Goal: Task Accomplishment & Management: Manage account settings

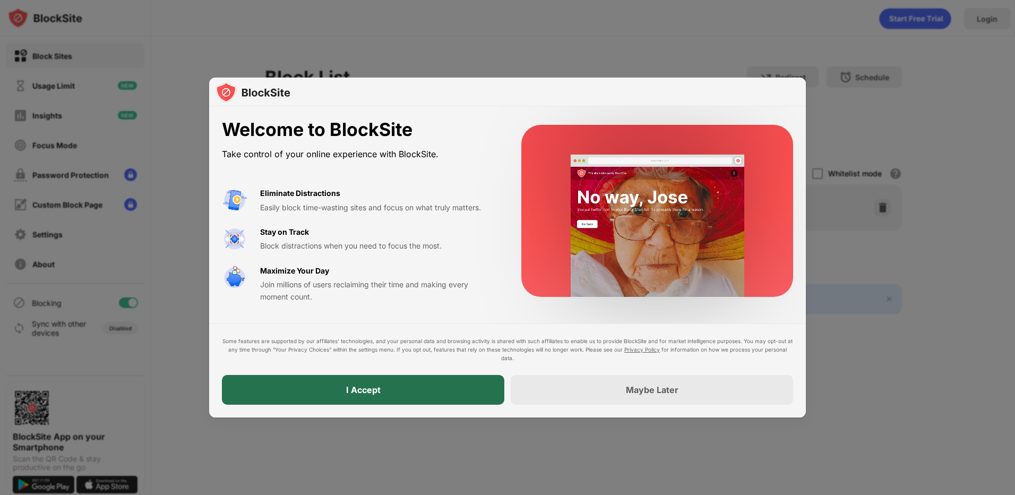
click at [378, 378] on div "I Accept" at bounding box center [363, 390] width 282 height 30
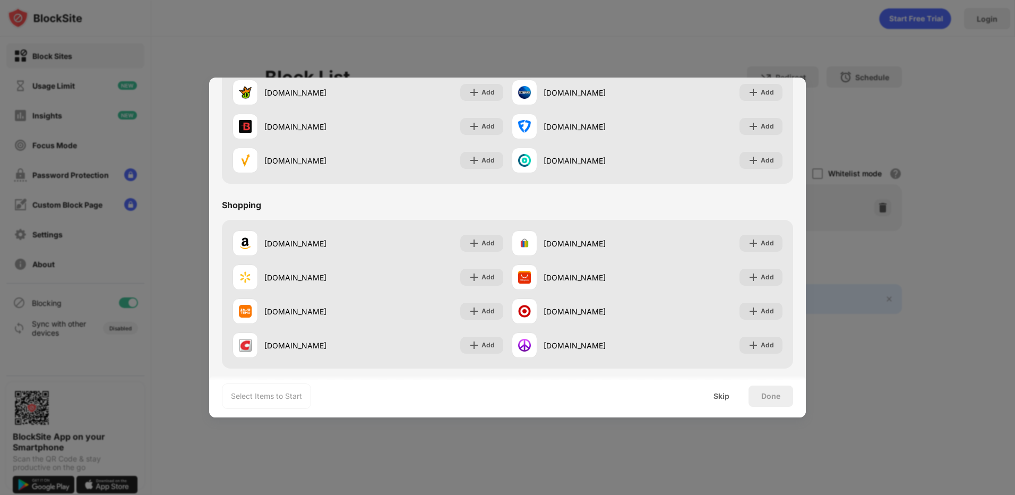
scroll to position [1112, 0]
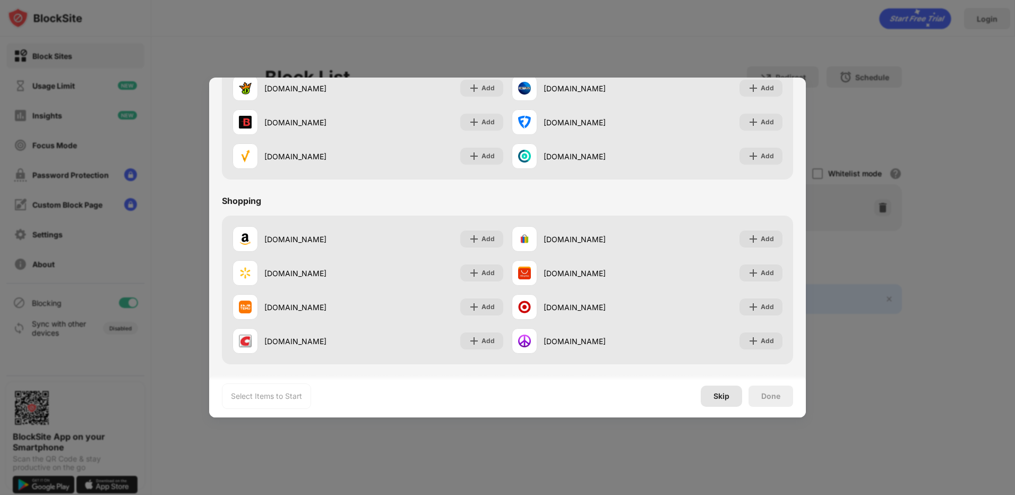
click at [724, 396] on div "Skip" at bounding box center [721, 396] width 16 height 8
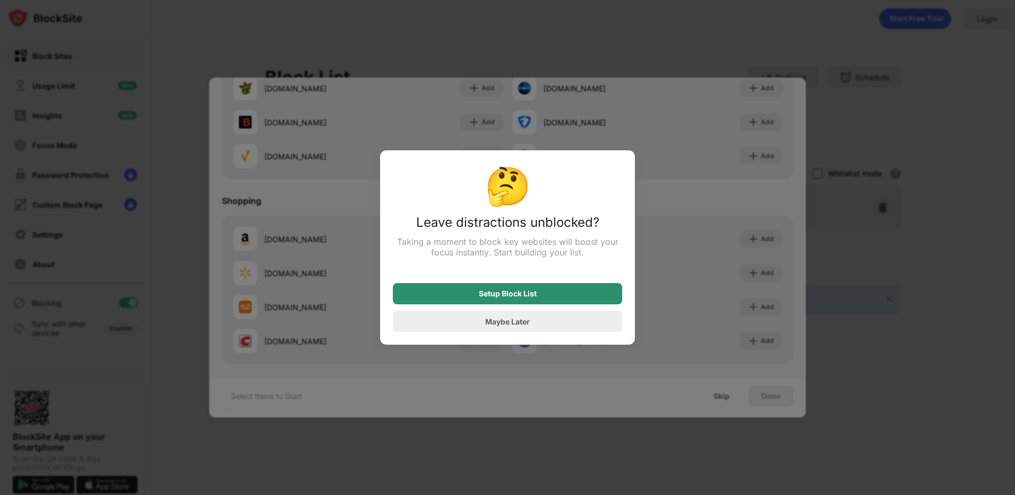
click at [514, 294] on div "Setup Block List" at bounding box center [508, 293] width 58 height 8
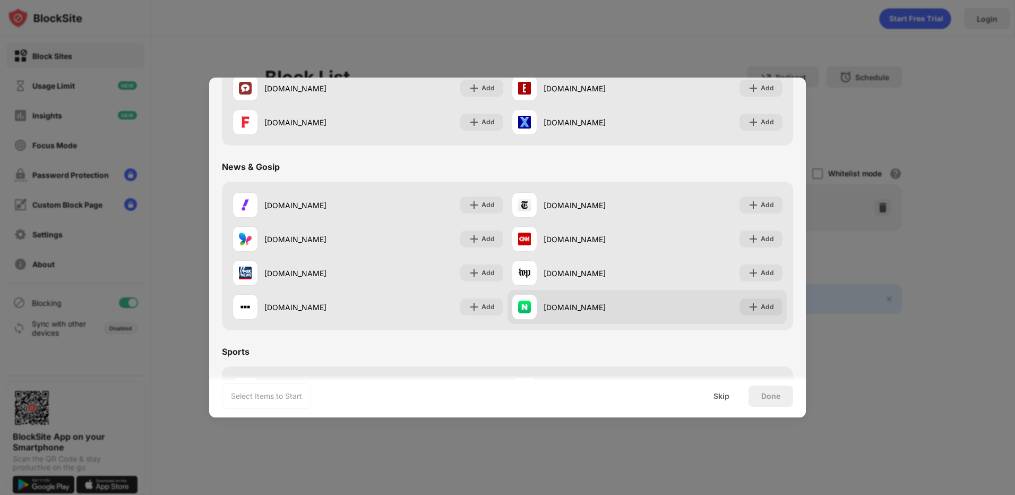
scroll to position [582, 0]
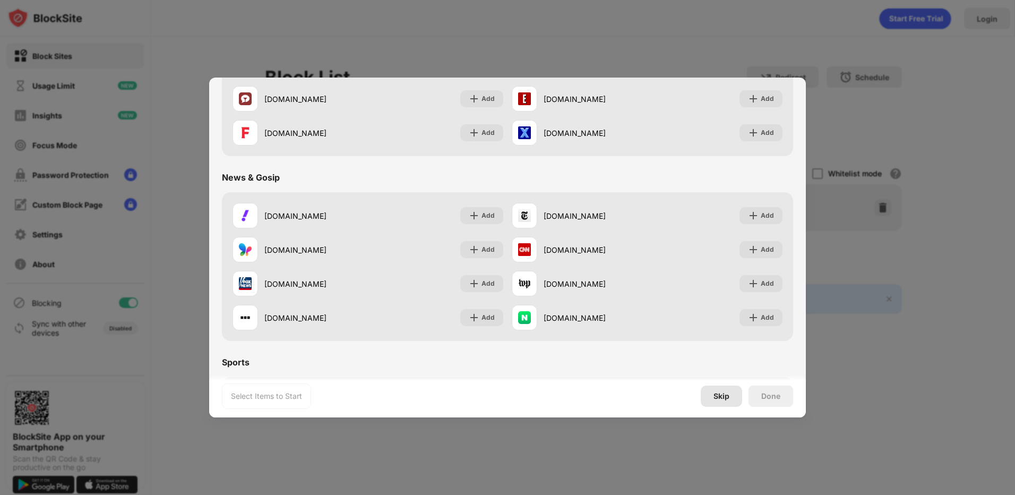
click at [729, 402] on div "Skip" at bounding box center [721, 395] width 41 height 21
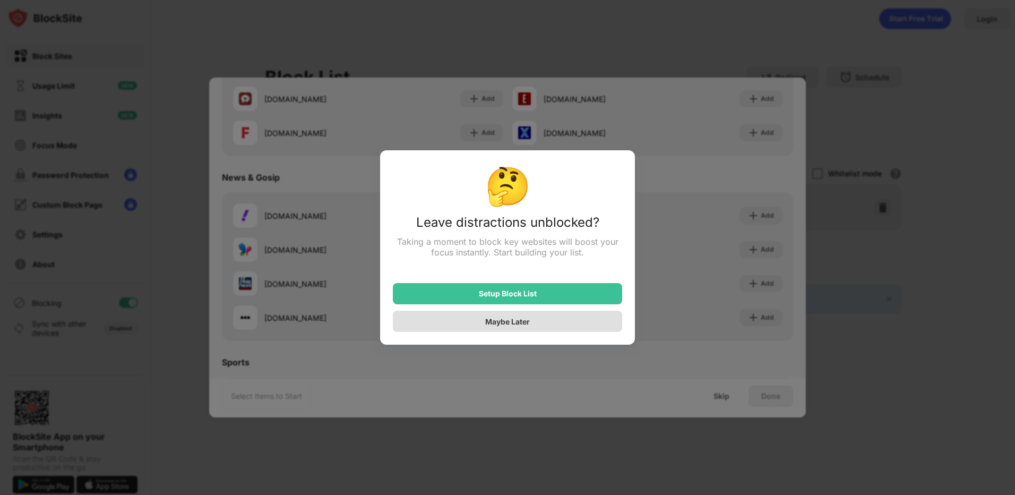
click at [529, 325] on div "Maybe Later" at bounding box center [507, 321] width 45 height 9
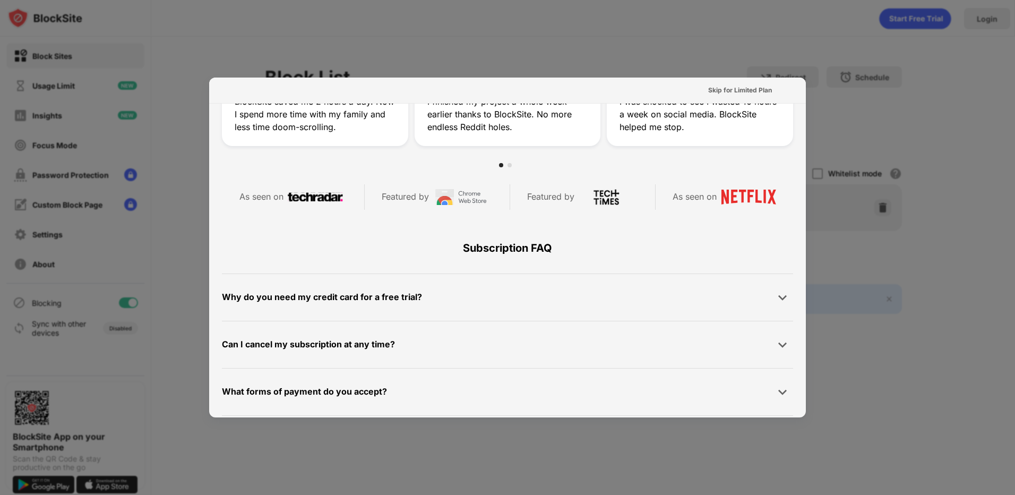
scroll to position [518, 0]
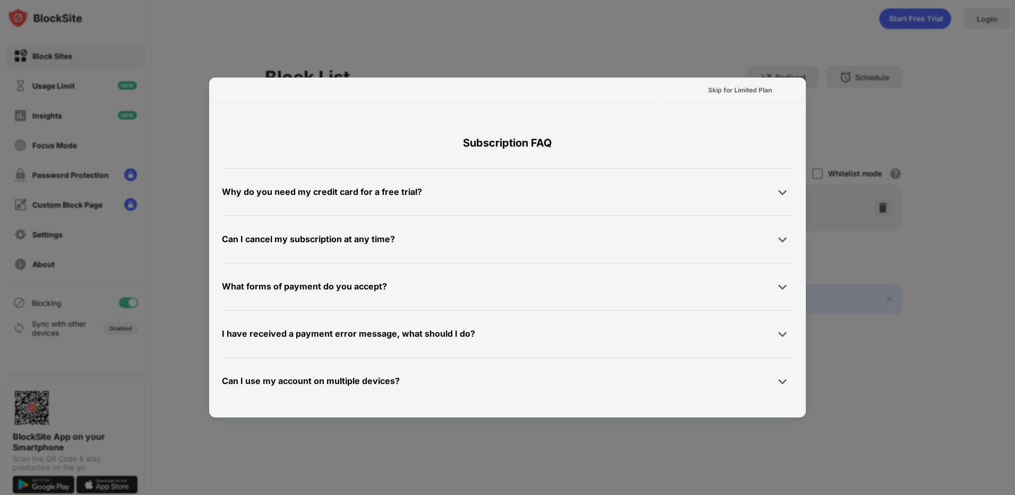
click at [829, 89] on div at bounding box center [507, 247] width 1015 height 495
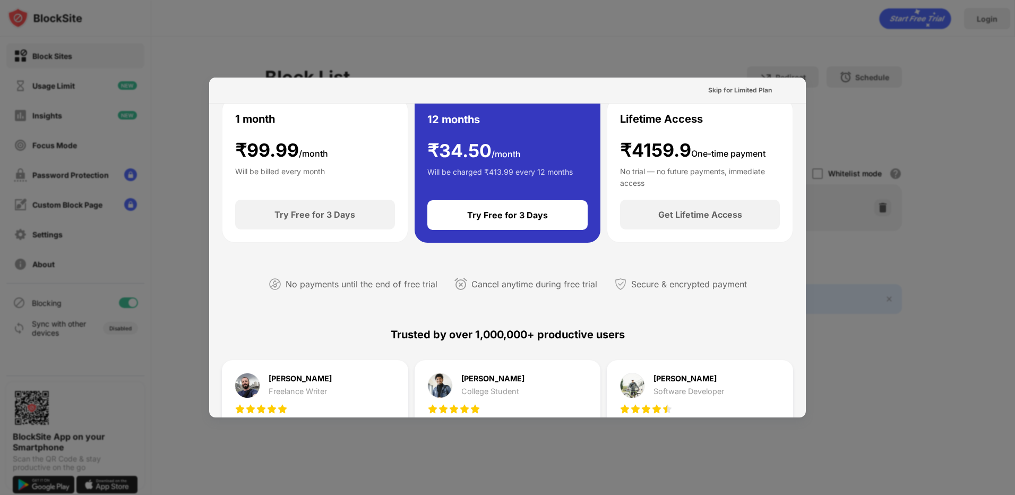
scroll to position [0, 0]
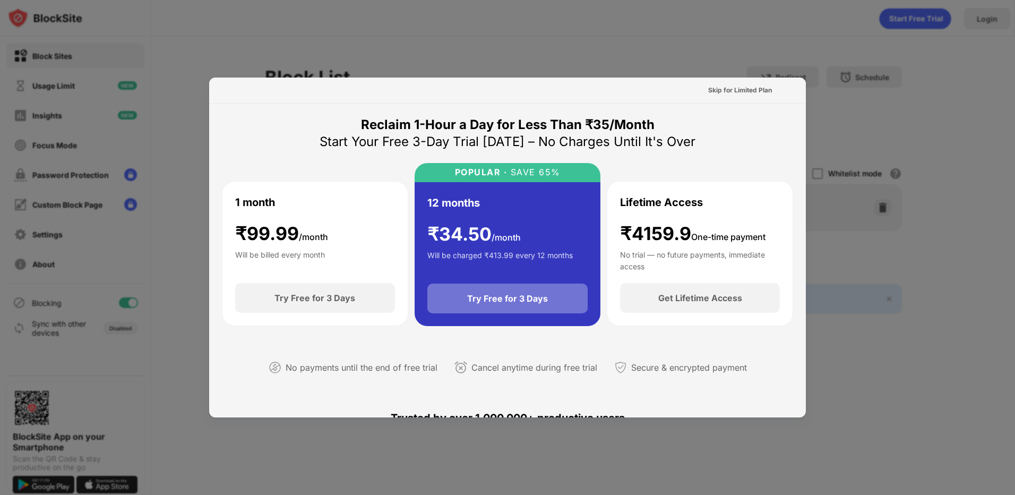
click at [496, 306] on div "Try Free for 3 Days" at bounding box center [507, 298] width 161 height 30
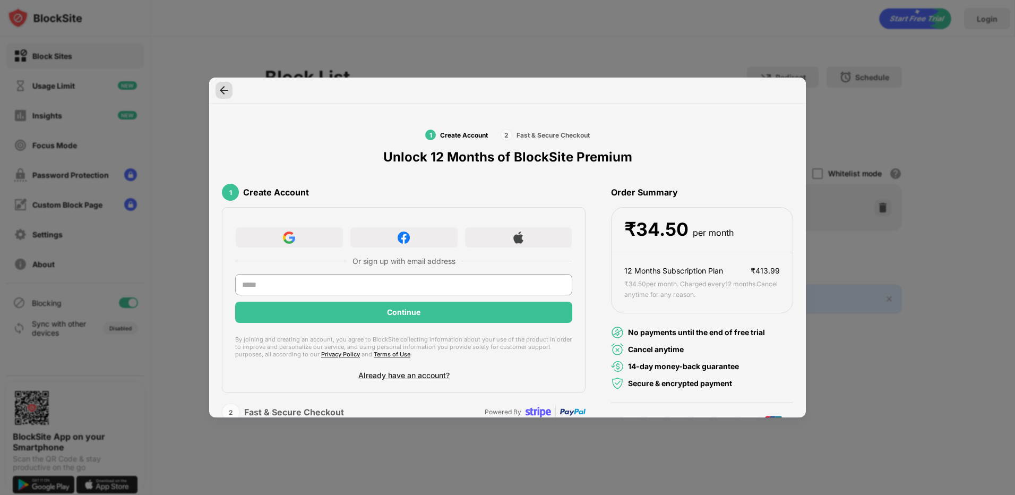
click at [218, 90] on div at bounding box center [223, 90] width 17 height 17
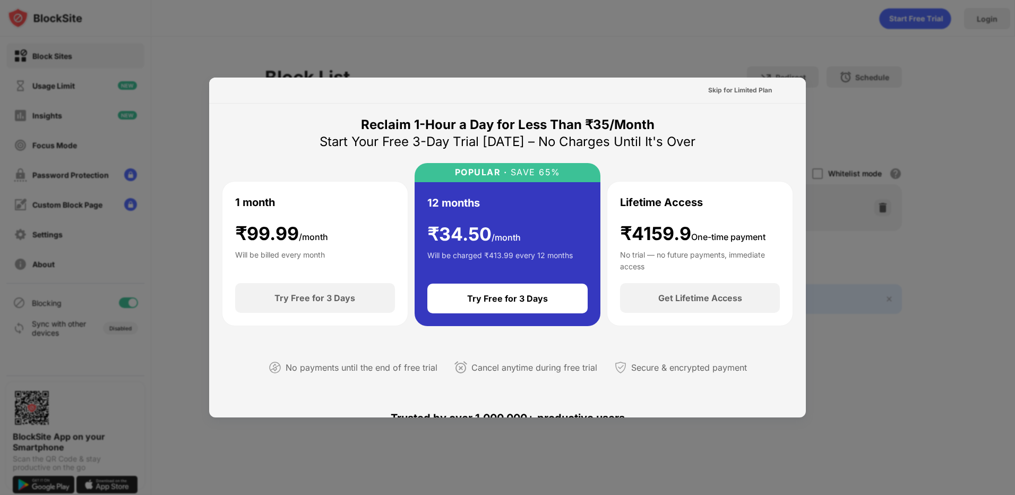
click at [709, 36] on div at bounding box center [507, 247] width 1015 height 495
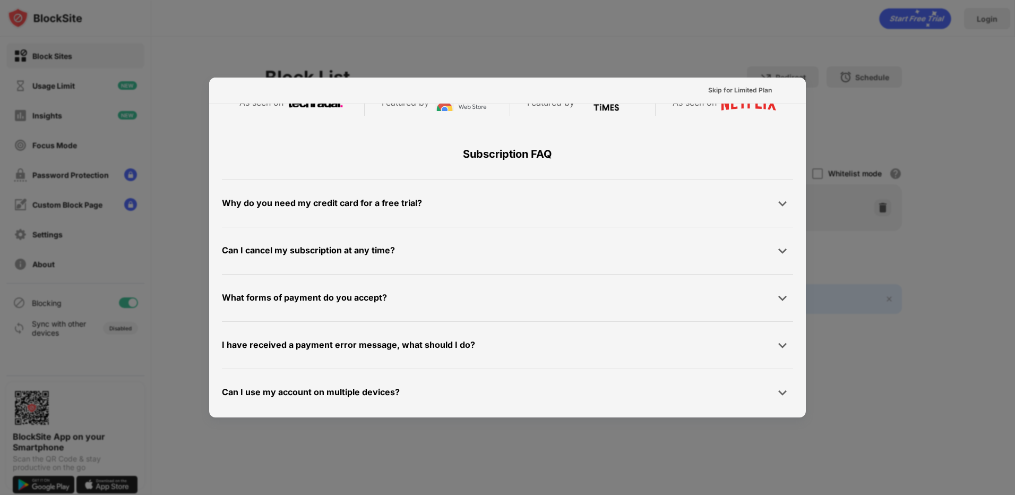
scroll to position [518, 0]
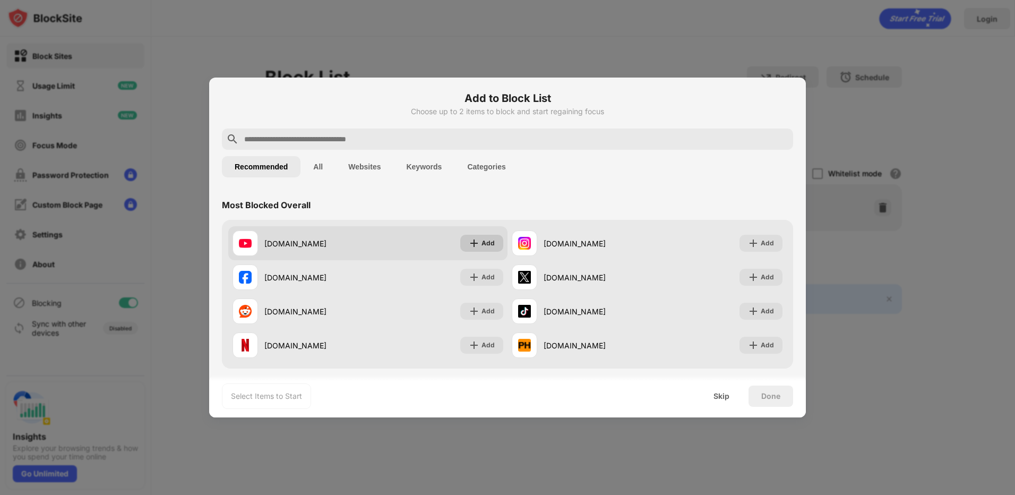
click at [490, 247] on div "Add" at bounding box center [487, 243] width 13 height 11
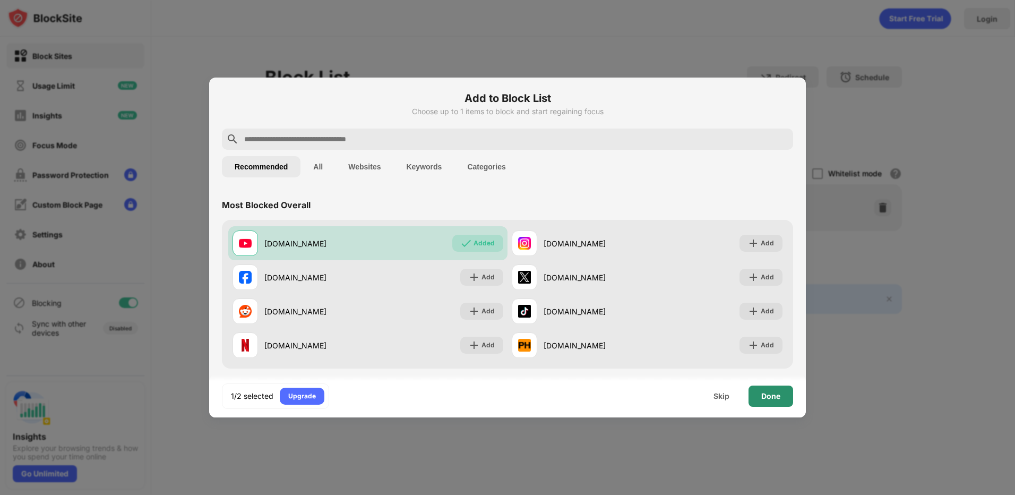
click at [778, 395] on div "Done" at bounding box center [770, 396] width 19 height 8
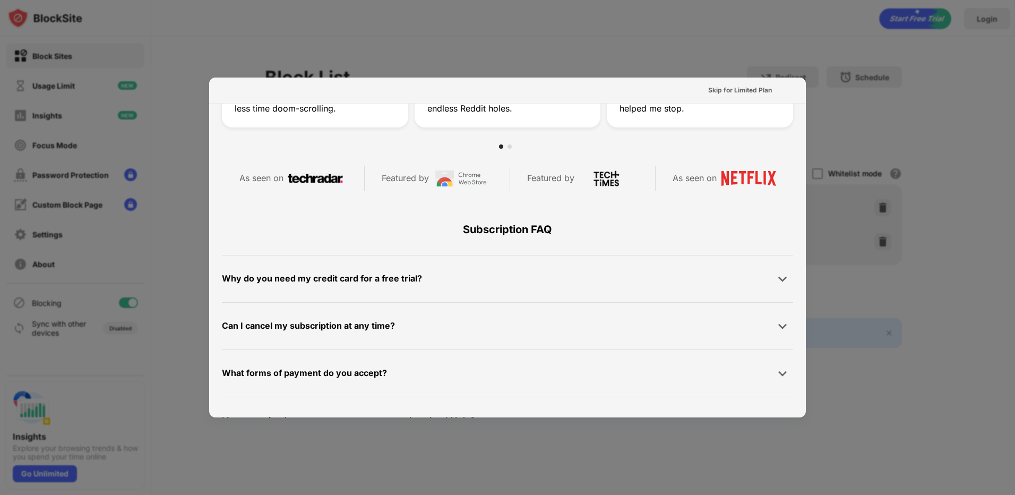
scroll to position [518, 0]
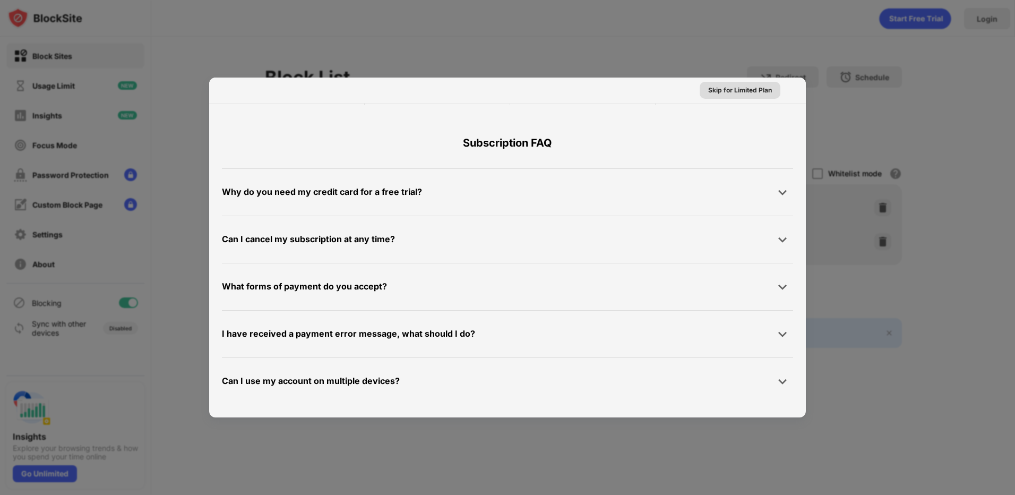
click at [748, 89] on div "Skip for Limited Plan" at bounding box center [740, 90] width 64 height 11
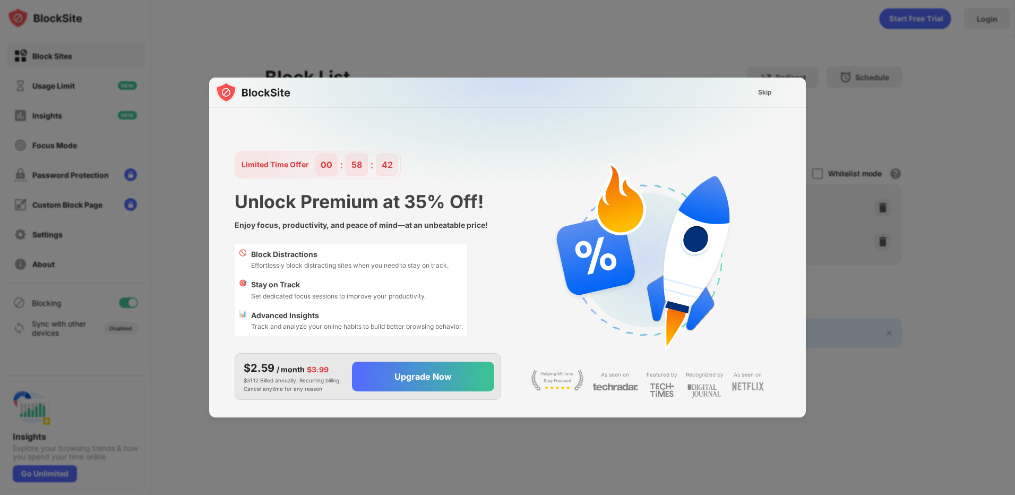
scroll to position [0, 0]
click at [739, 91] on img at bounding box center [513, 182] width 597 height 210
click at [768, 91] on div "Skip" at bounding box center [765, 92] width 14 height 11
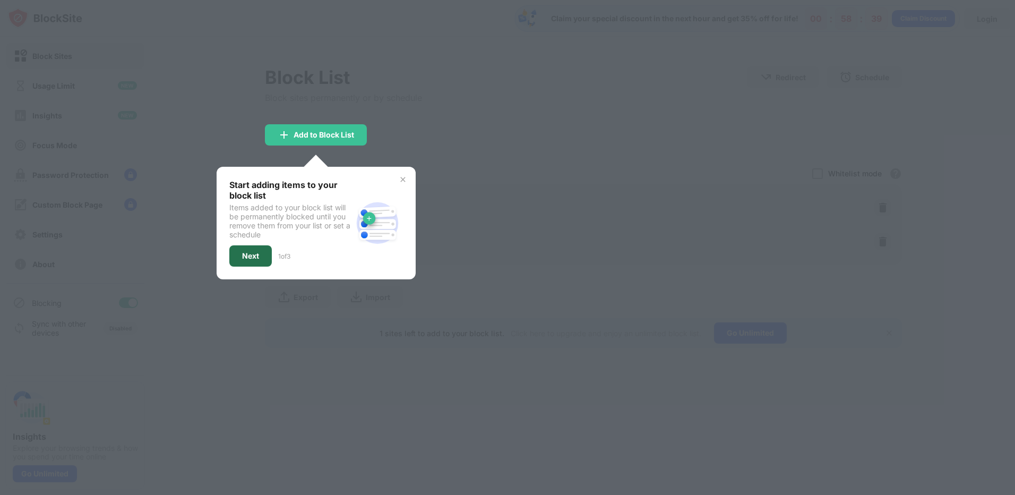
click at [253, 258] on div "Next" at bounding box center [250, 256] width 17 height 8
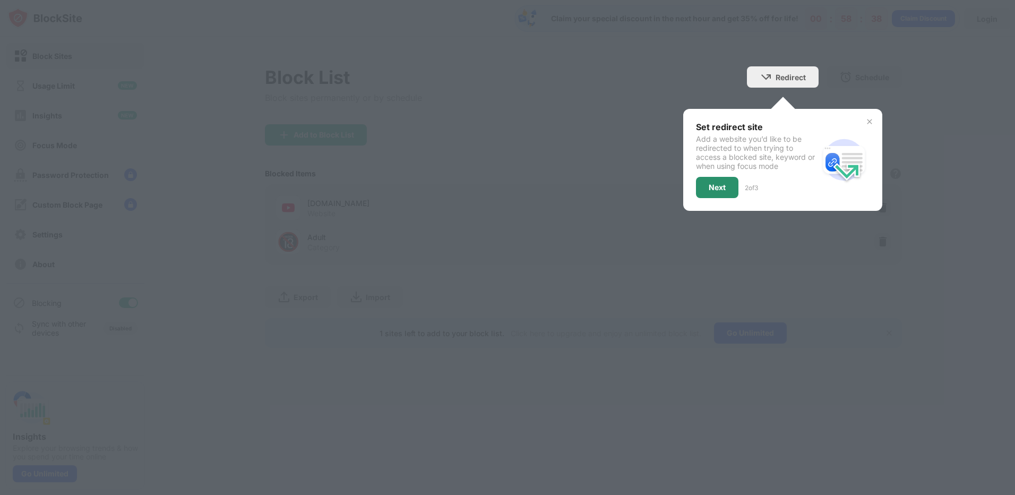
click at [719, 186] on div "Next" at bounding box center [717, 187] width 17 height 8
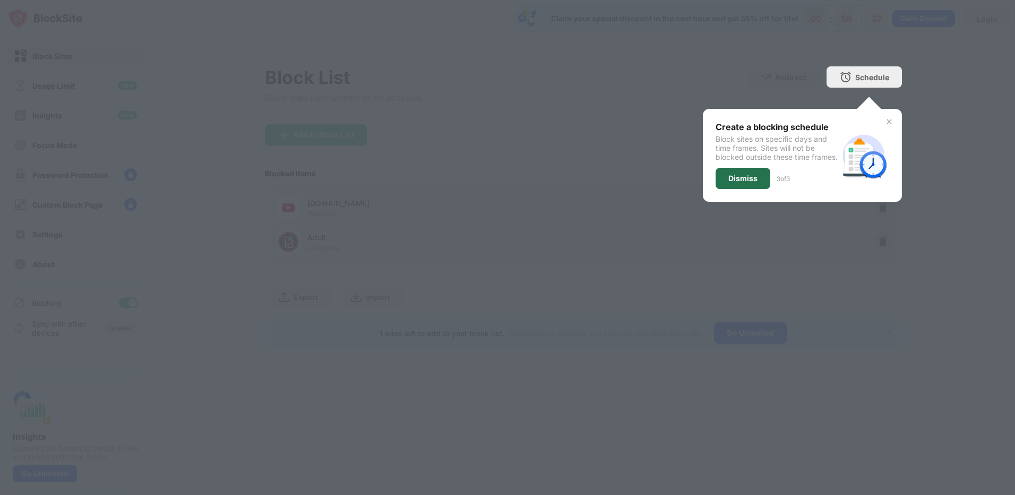
click at [754, 189] on div "Dismiss" at bounding box center [742, 178] width 55 height 21
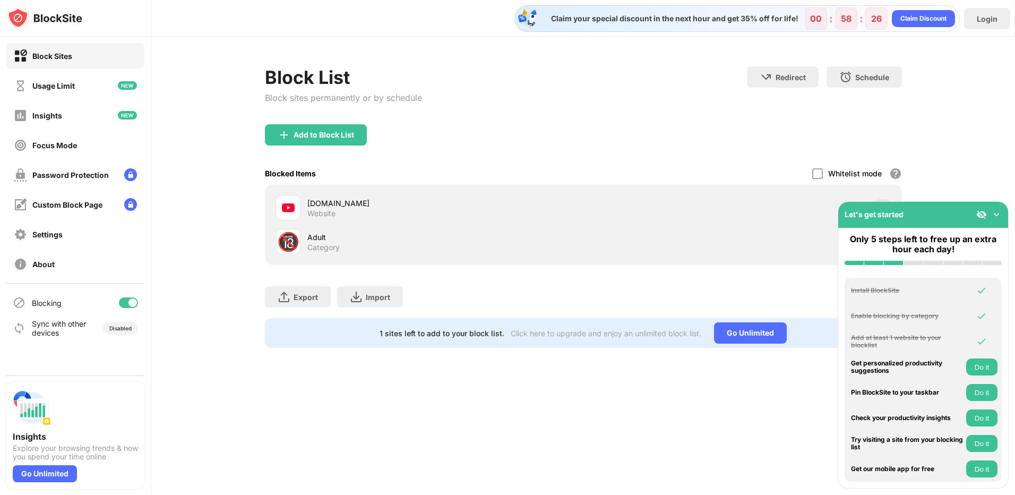
click at [979, 367] on button "Do it" at bounding box center [981, 366] width 31 height 17
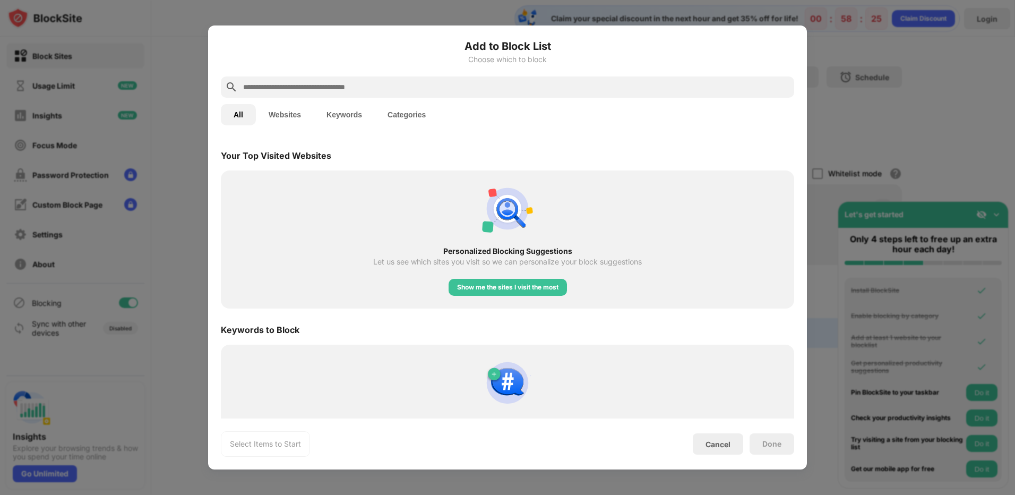
scroll to position [369, 0]
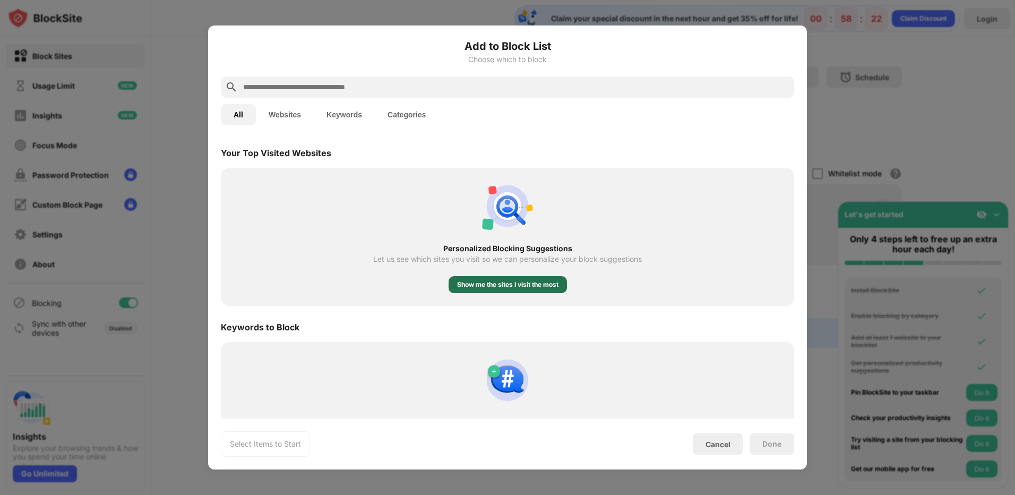
click at [532, 283] on div "Show me the sites I visit the most" at bounding box center [507, 284] width 101 height 11
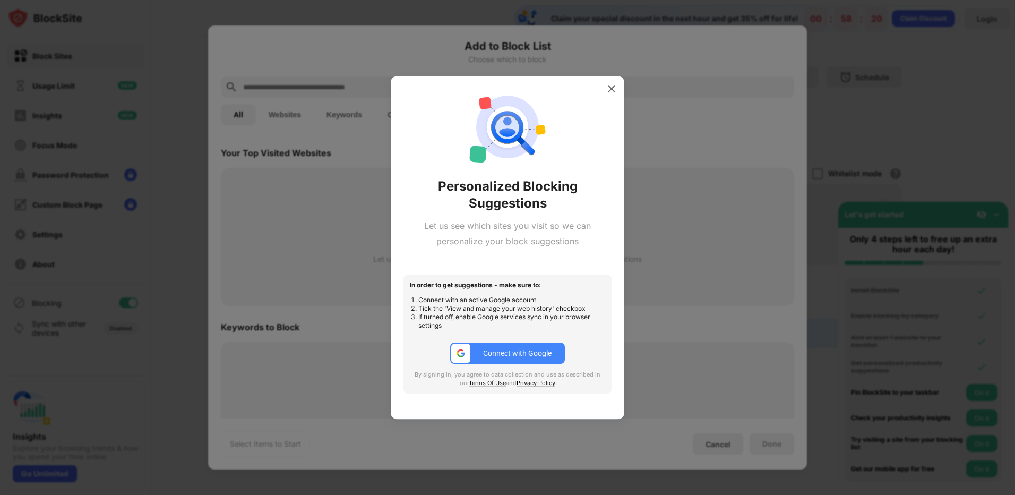
click at [717, 255] on div at bounding box center [507, 247] width 1015 height 495
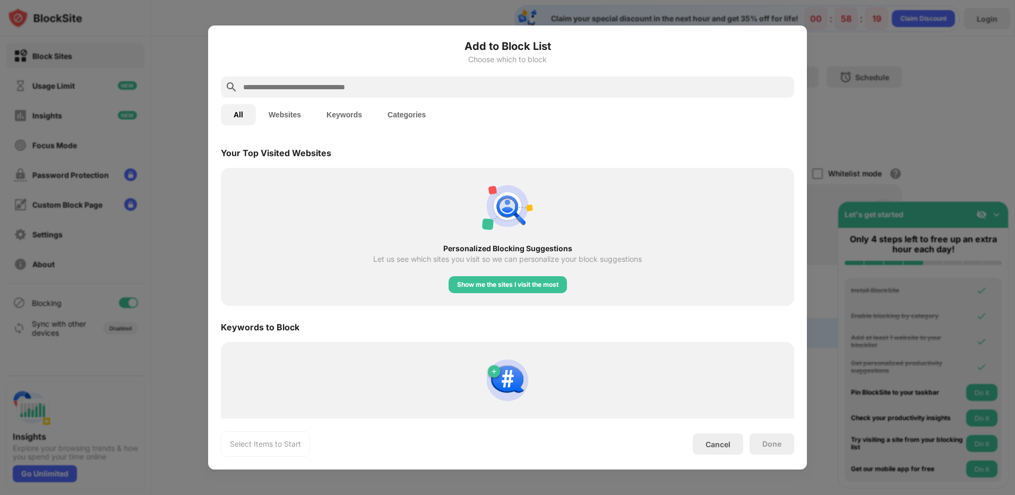
click at [902, 298] on div at bounding box center [507, 247] width 1015 height 495
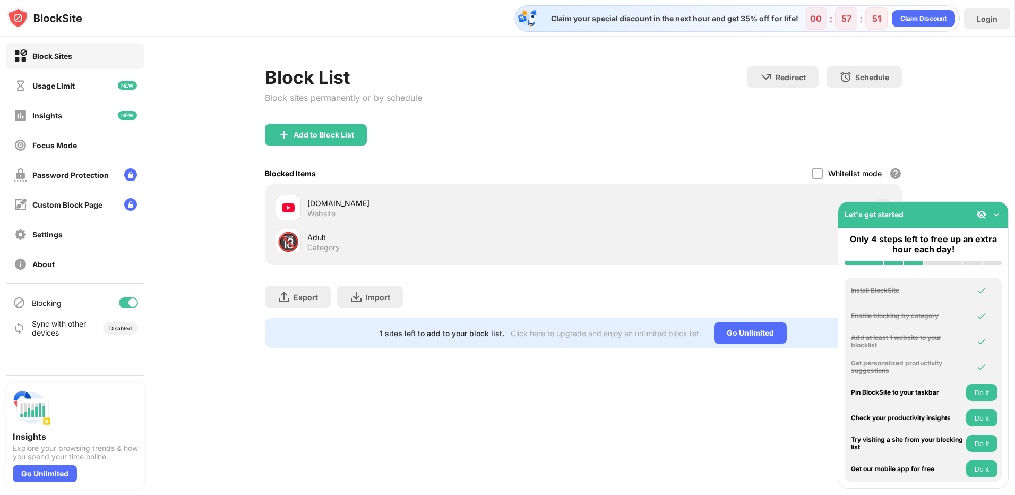
click at [986, 156] on div "Block List Block sites permanently or by schedule Redirect Choose a site to be …" at bounding box center [583, 207] width 864 height 341
click at [977, 391] on button "Do it" at bounding box center [981, 392] width 31 height 17
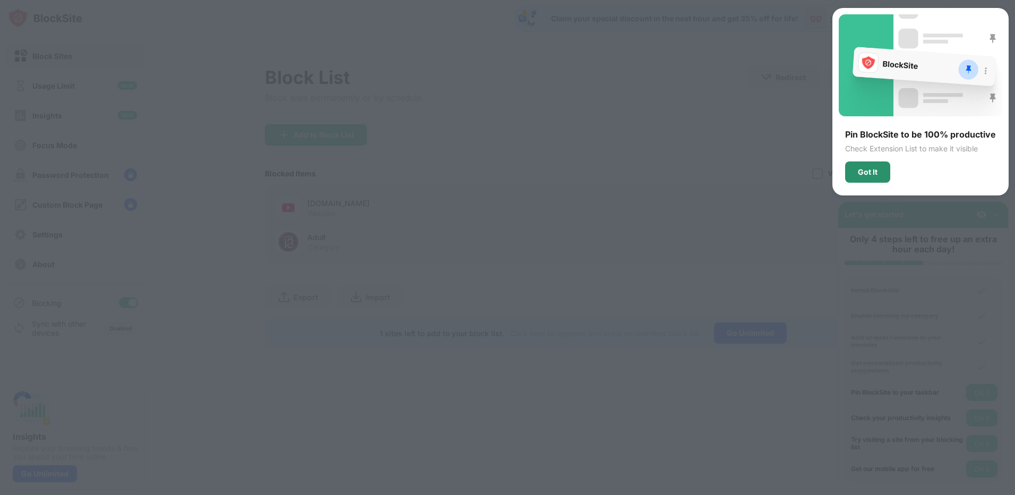
click at [876, 170] on div "Got It" at bounding box center [868, 172] width 20 height 8
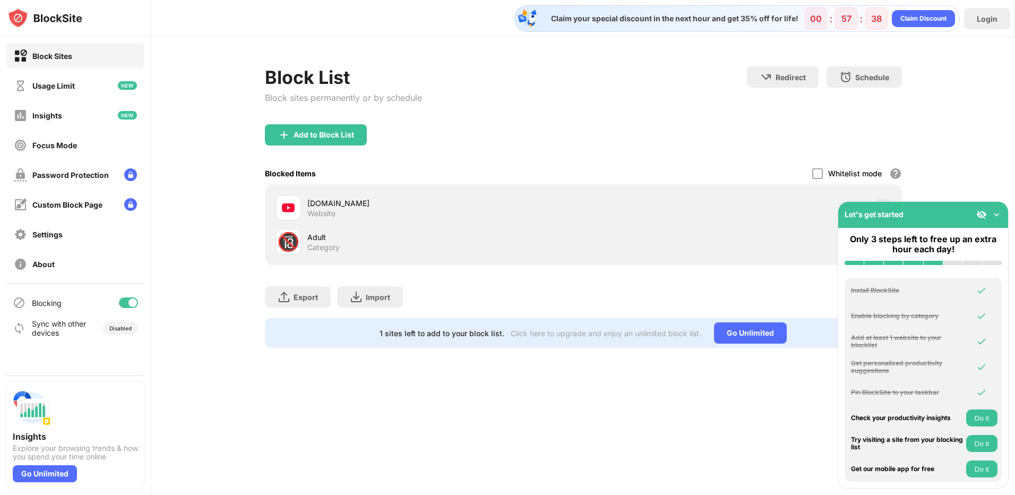
click at [983, 446] on button "Do it" at bounding box center [981, 443] width 31 height 17
click at [931, 180] on div "Block List Block sites permanently or by schedule Redirect Choose a site to be …" at bounding box center [583, 207] width 864 height 341
click at [969, 214] on div "Let's get started" at bounding box center [923, 215] width 170 height 26
click at [981, 215] on img at bounding box center [981, 214] width 11 height 11
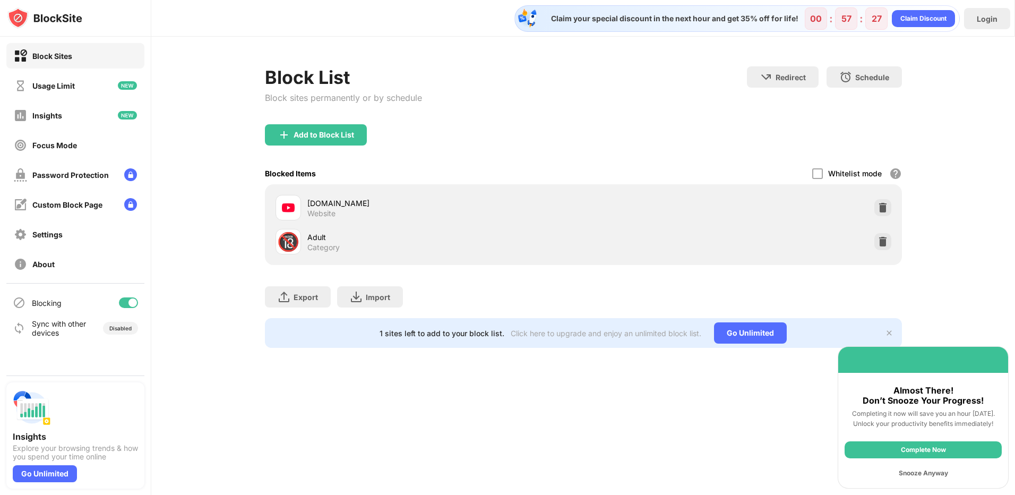
click at [887, 332] on img at bounding box center [889, 333] width 8 height 8
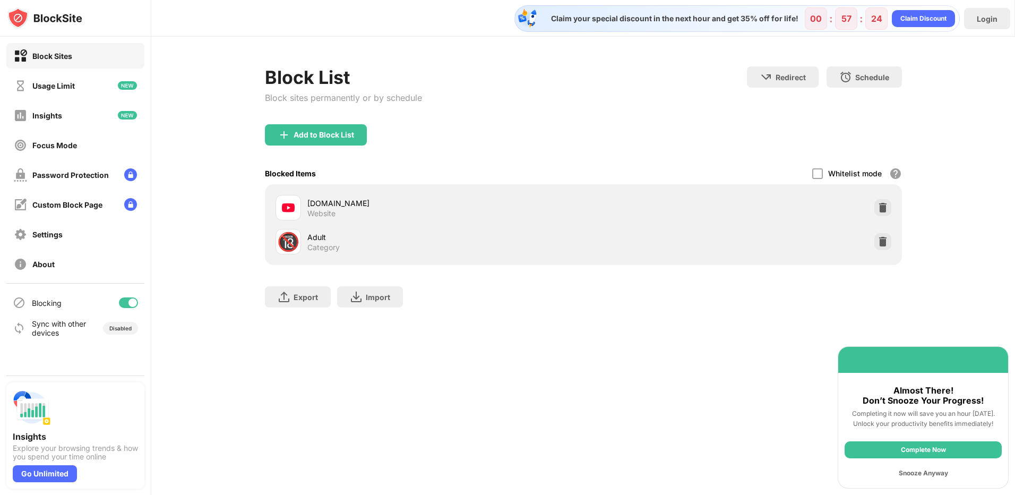
click at [930, 452] on div "Complete Now" at bounding box center [922, 449] width 157 height 17
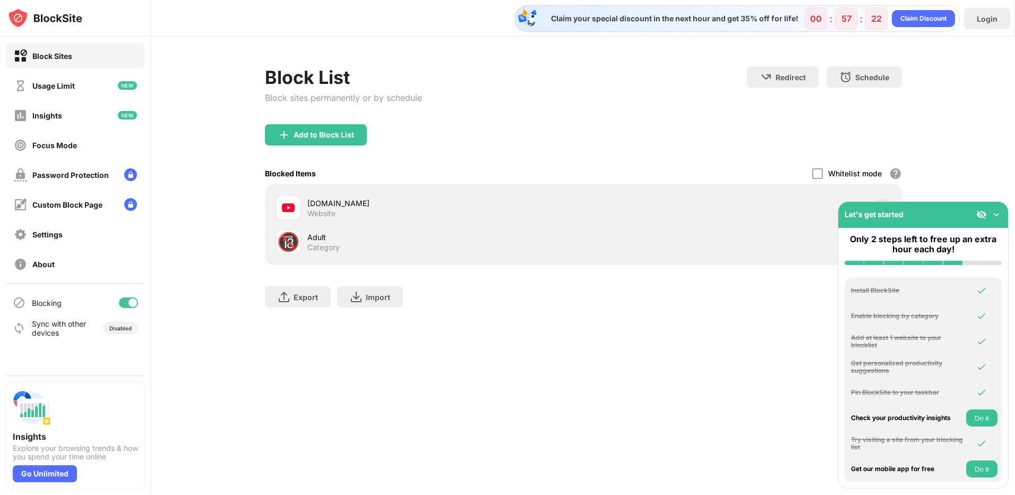
click at [999, 215] on img at bounding box center [996, 214] width 11 height 11
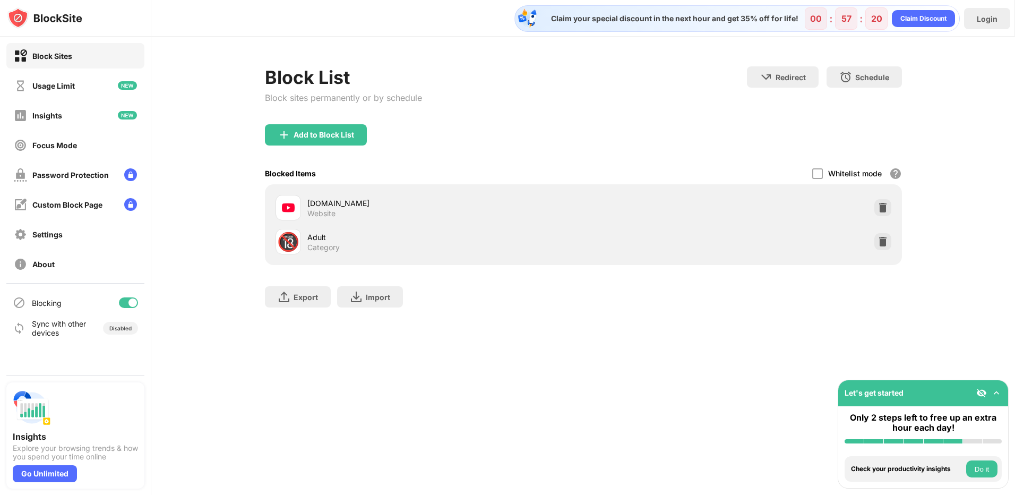
click at [990, 466] on button "Do it" at bounding box center [981, 468] width 31 height 17
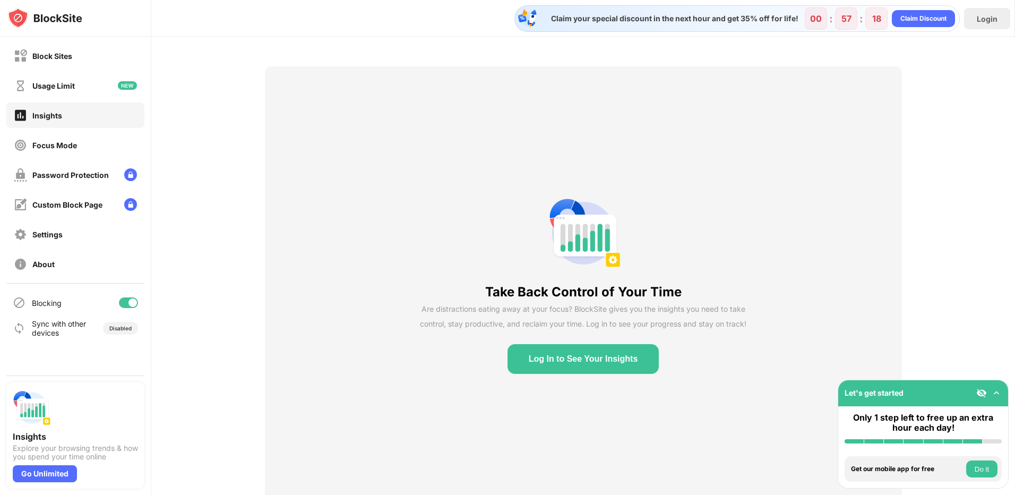
click at [989, 470] on button "Do it" at bounding box center [981, 468] width 31 height 17
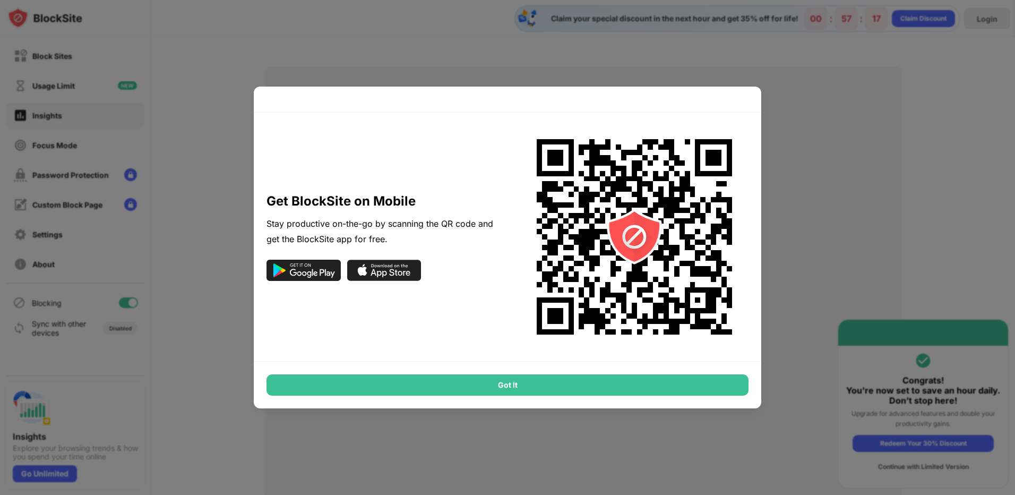
click at [537, 399] on div "Got It" at bounding box center [507, 384] width 507 height 47
click at [538, 385] on div "Got It" at bounding box center [507, 384] width 482 height 21
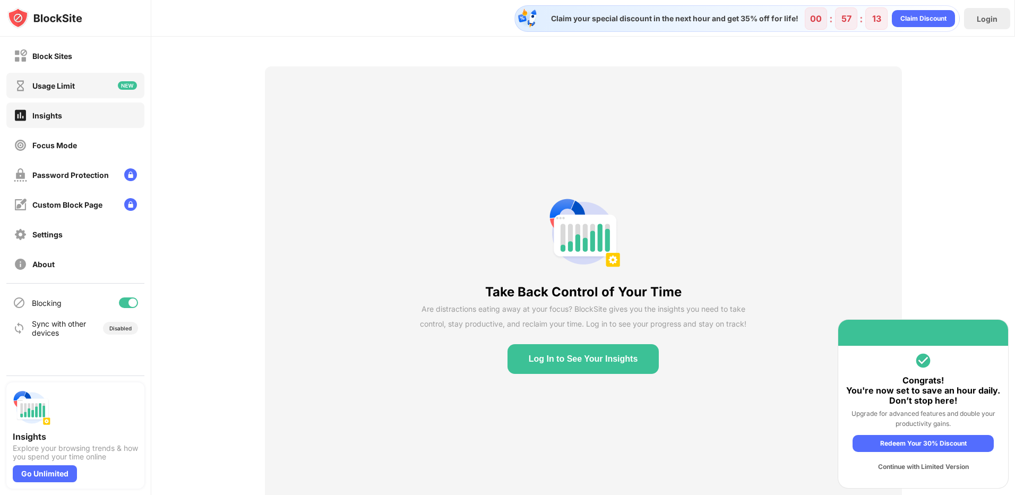
click at [72, 97] on div "Usage Limit" at bounding box center [75, 85] width 138 height 25
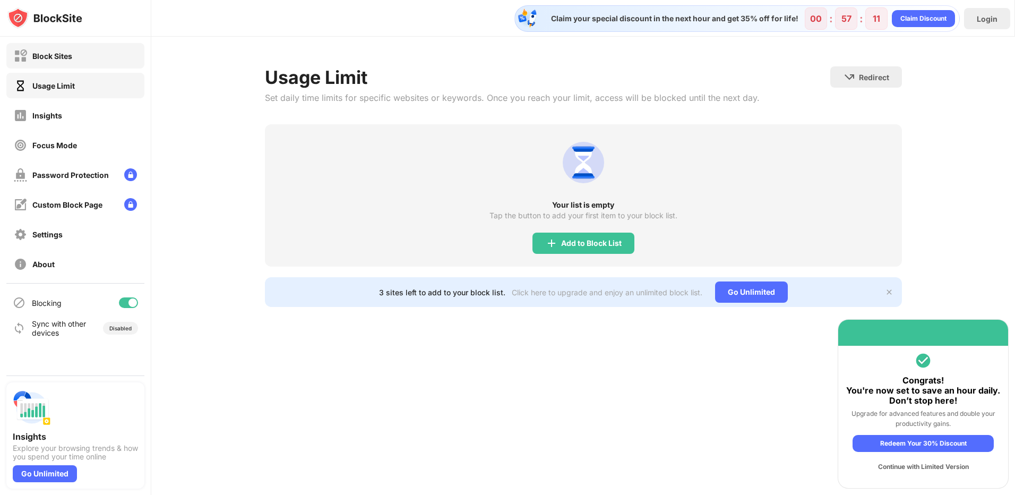
click at [44, 60] on div "Block Sites" at bounding box center [52, 55] width 40 height 9
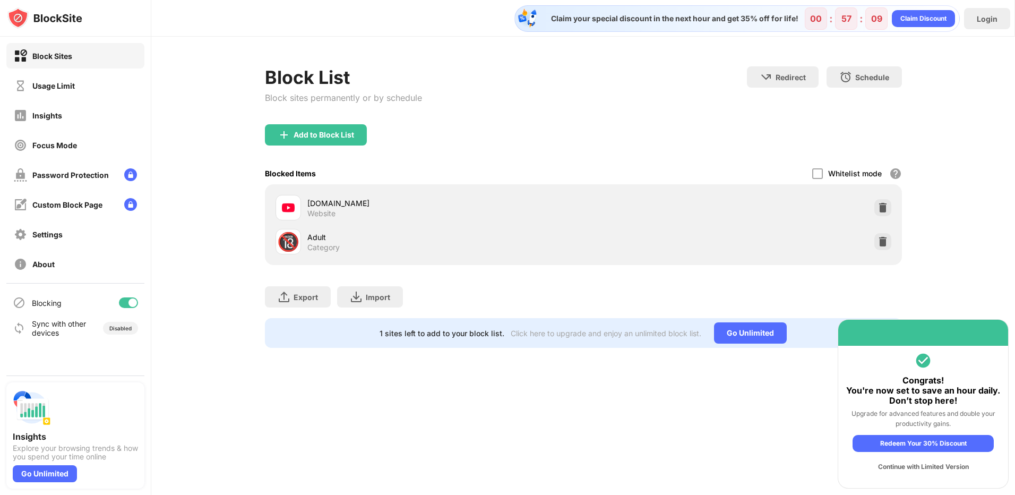
click at [937, 467] on div "Continue with Limited Version" at bounding box center [922, 466] width 141 height 17
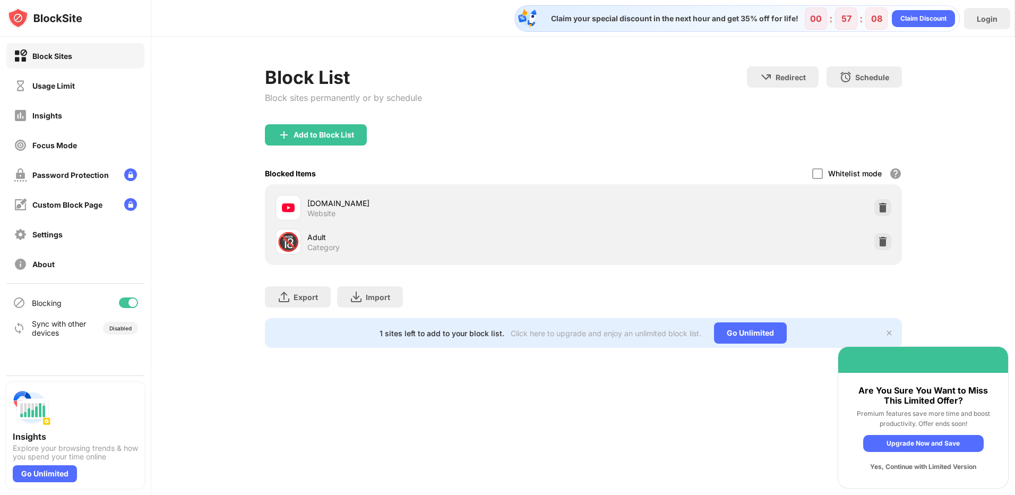
click at [937, 467] on div "Yes, Continue with Limited Version" at bounding box center [923, 466] width 120 height 17
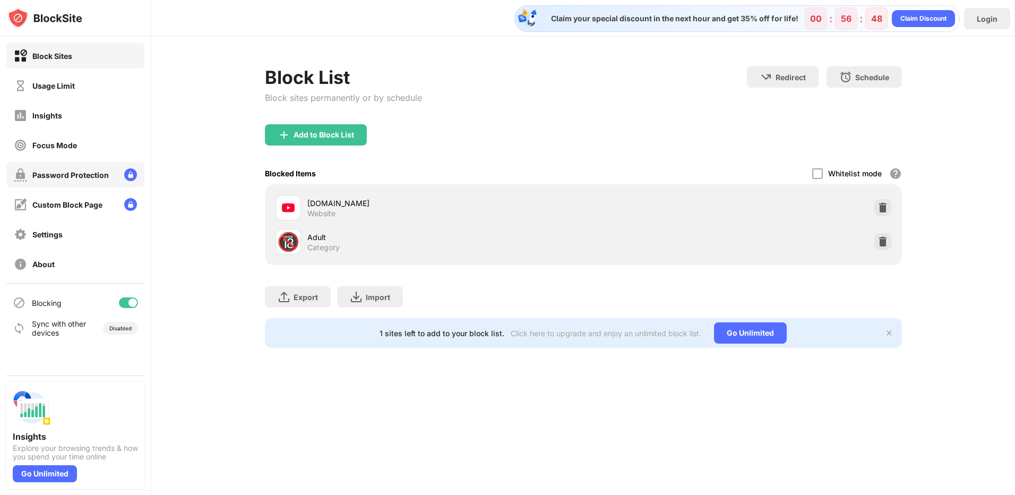
click at [46, 174] on div "Password Protection" at bounding box center [70, 174] width 76 height 9
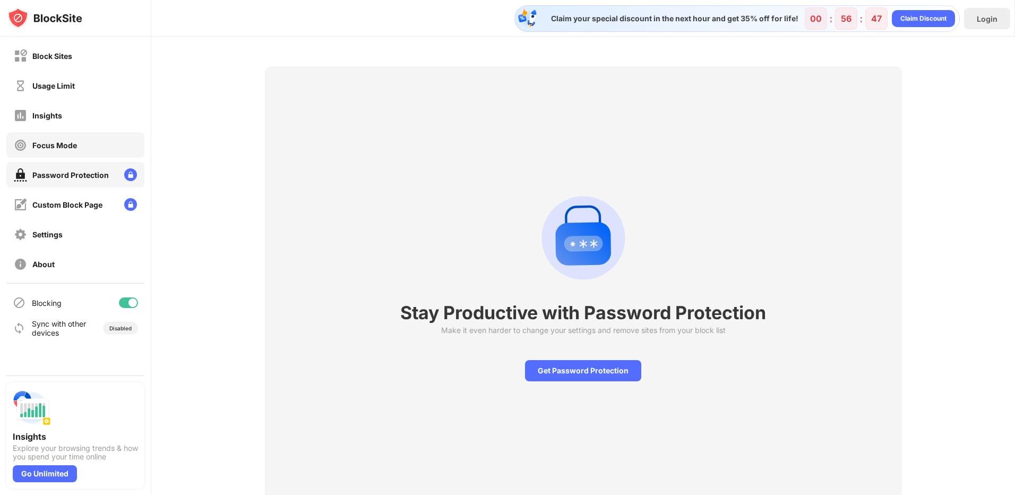
click at [43, 145] on div "Focus Mode" at bounding box center [54, 145] width 45 height 9
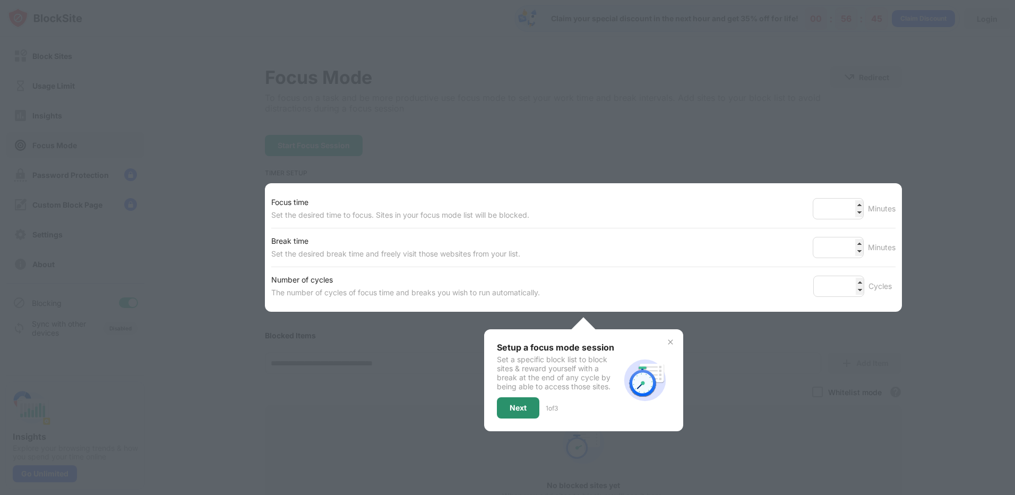
click at [513, 409] on div "Next" at bounding box center [518, 407] width 17 height 8
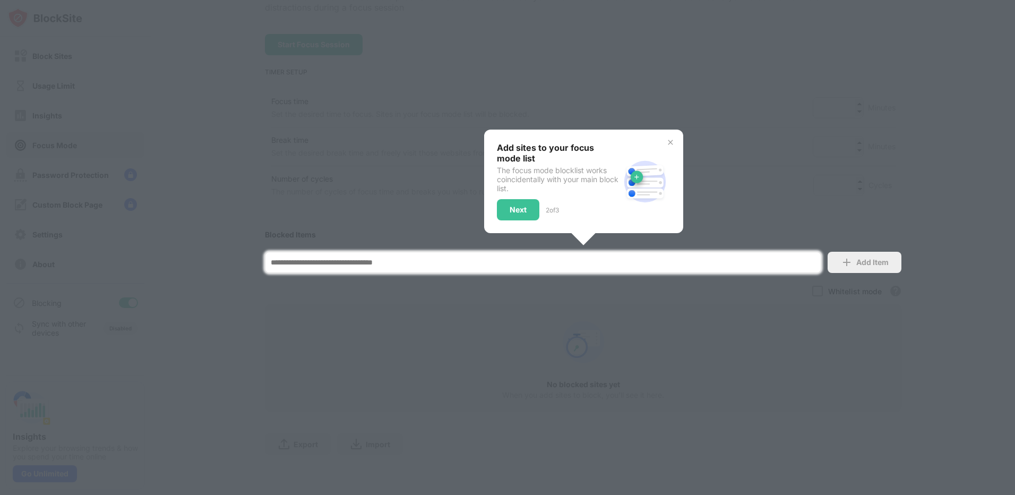
scroll to position [109, 0]
click at [741, 268] on div at bounding box center [507, 247] width 1015 height 495
click at [854, 265] on div at bounding box center [507, 247] width 1015 height 495
click at [772, 252] on input at bounding box center [543, 262] width 556 height 21
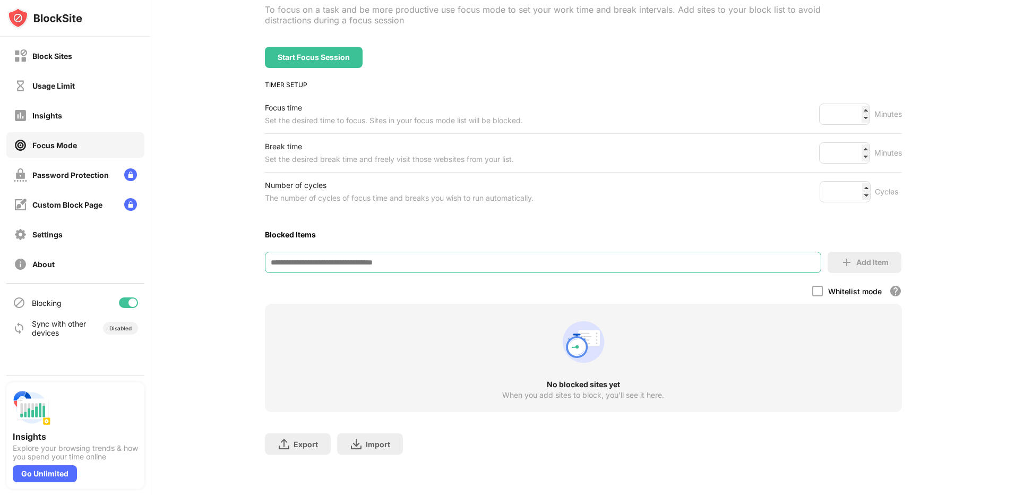
scroll to position [96, 0]
type input "**********"
click at [880, 258] on div "Add Item" at bounding box center [872, 262] width 32 height 8
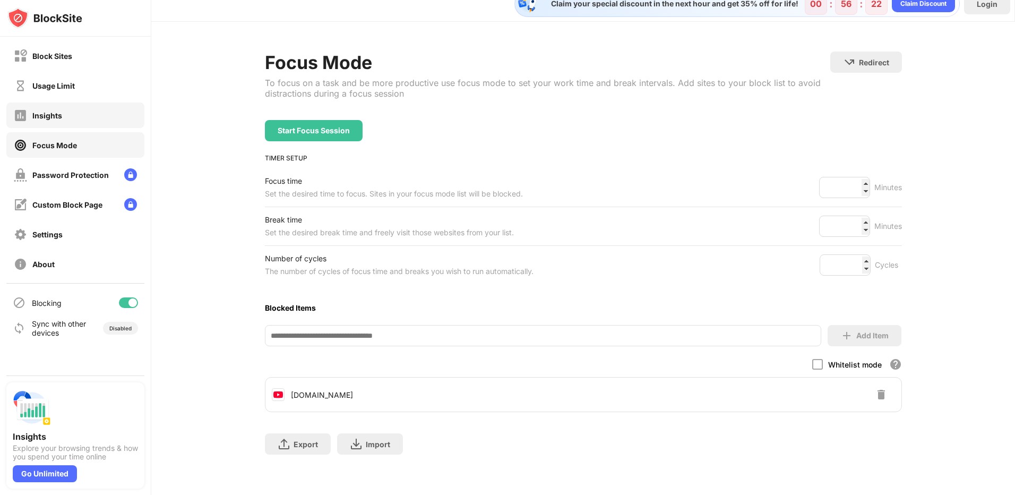
click at [57, 117] on div "Insights" at bounding box center [47, 115] width 30 height 9
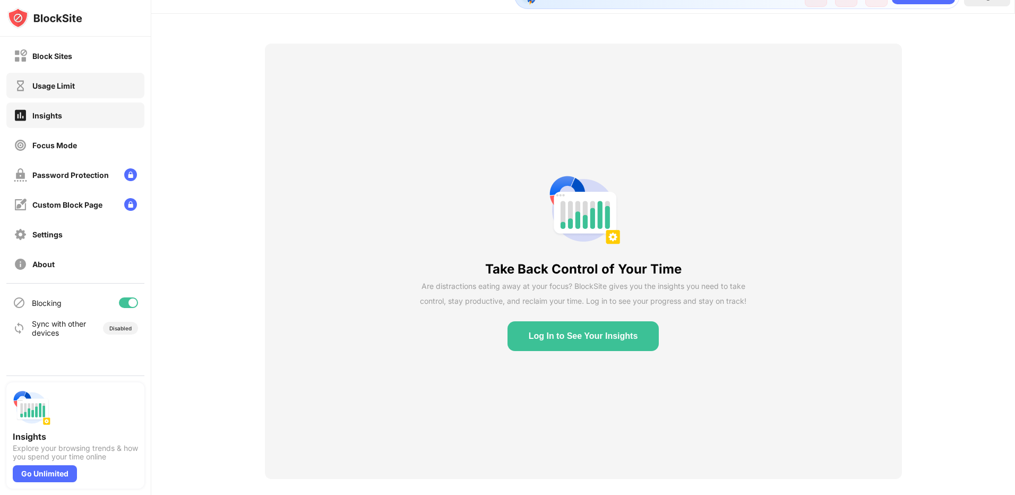
click at [36, 85] on div "Usage Limit" at bounding box center [53, 85] width 42 height 9
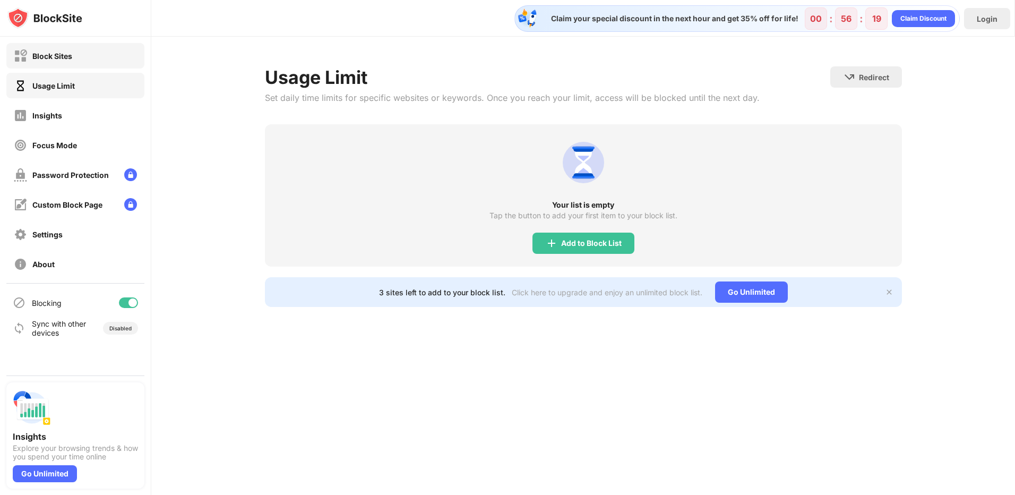
click at [45, 67] on div "Block Sites" at bounding box center [75, 55] width 138 height 25
